Goal: Complete application form

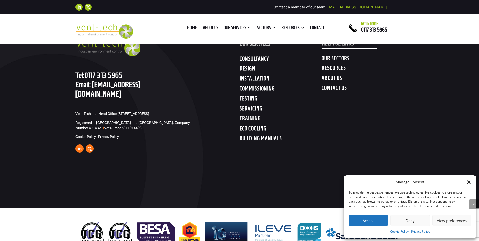
scroll to position [1788, 0]
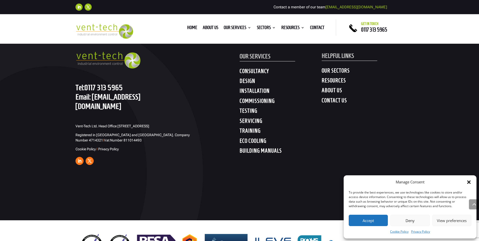
click at [125, 98] on link "[EMAIL_ADDRESS][DOMAIN_NAME]" at bounding box center [108, 101] width 65 height 18
click at [316, 27] on link "Contact" at bounding box center [317, 29] width 14 height 6
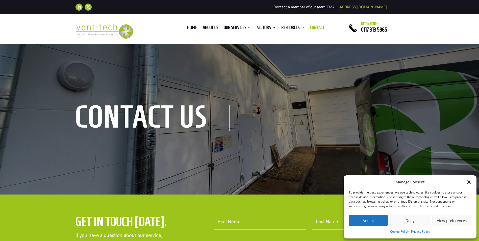
click at [374, 219] on button "Accept" at bounding box center [368, 220] width 39 height 11
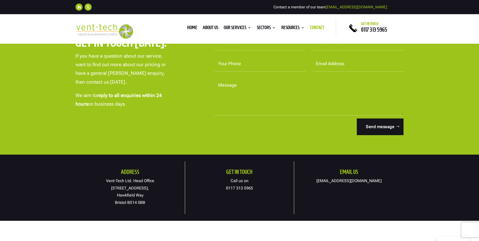
scroll to position [126, 0]
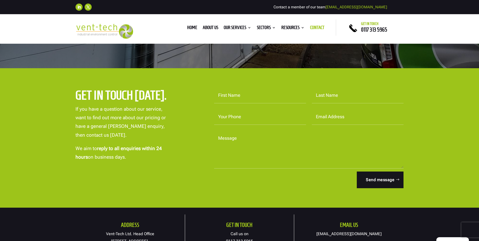
click at [242, 96] on input "First Name" at bounding box center [260, 96] width 92 height 16
type input "[PERSON_NAME]"
type input "Calder"
type input "07921100682"
type input "[EMAIL_ADDRESS][DOMAIN_NAME]"
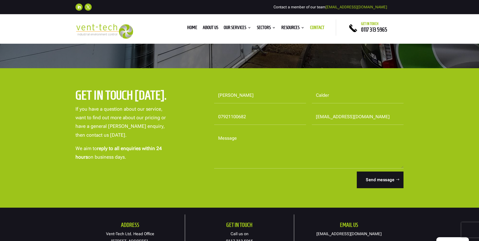
drag, startPoint x: 240, startPoint y: 150, endPoint x: 227, endPoint y: 153, distance: 12.9
click at [228, 155] on textarea "Message" at bounding box center [309, 150] width 190 height 38
paste textarea "Exeon Ltd, [STREET_ADDRESS]"
type textarea "Exeon Ltd, [STREET_ADDRESS]"
drag, startPoint x: 265, startPoint y: 143, endPoint x: 210, endPoint y: 125, distance: 57.7
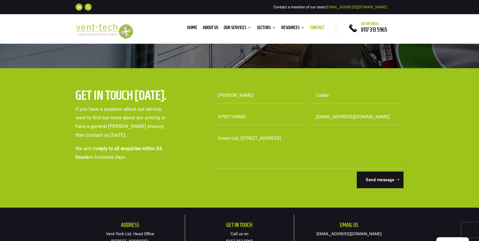
click at [210, 125] on form "First Name [PERSON_NAME] Name [PERSON_NAME] Your Phone [PHONE_NUMBER] Email Add…" at bounding box center [306, 138] width 196 height 101
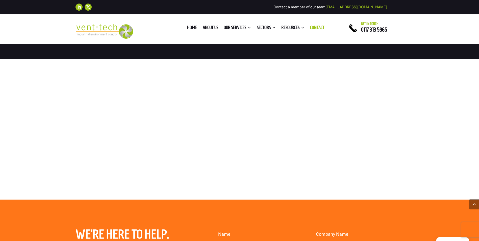
scroll to position [354, 0]
